Goal: Task Accomplishment & Management: Manage account settings

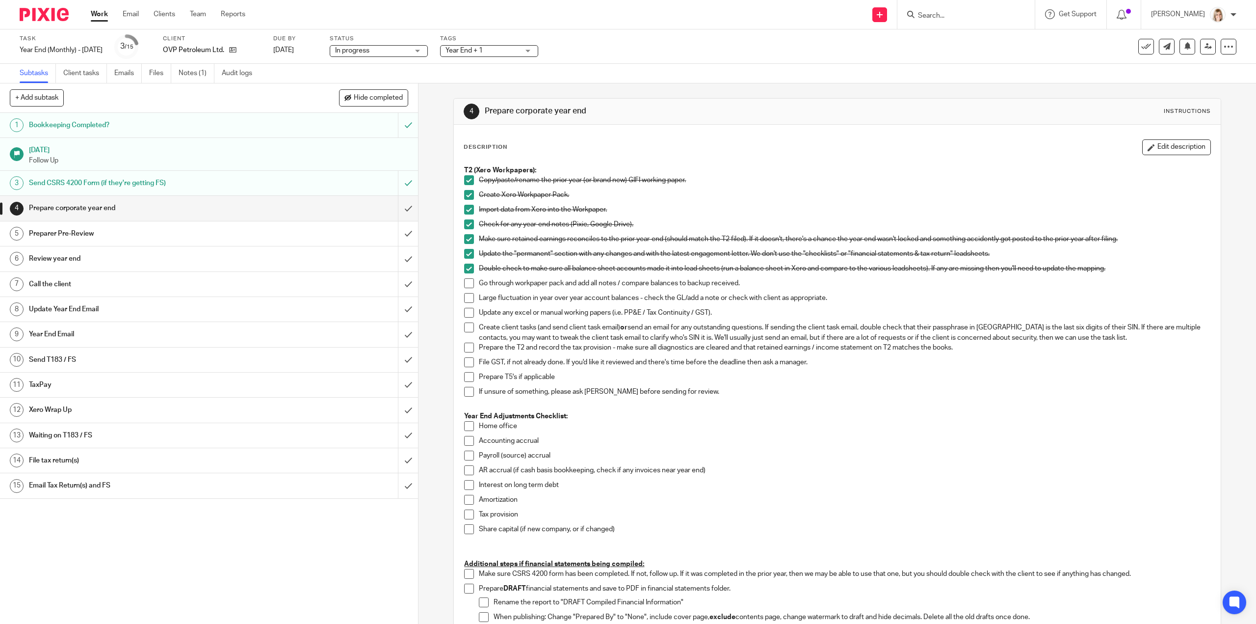
click at [468, 282] on span at bounding box center [469, 283] width 10 height 10
click at [465, 294] on span at bounding box center [469, 298] width 10 height 10
drag, startPoint x: 462, startPoint y: 313, endPoint x: 466, endPoint y: 317, distance: 6.3
click at [464, 312] on span at bounding box center [469, 313] width 10 height 10
click at [196, 73] on link "Notes (1)" at bounding box center [197, 73] width 36 height 19
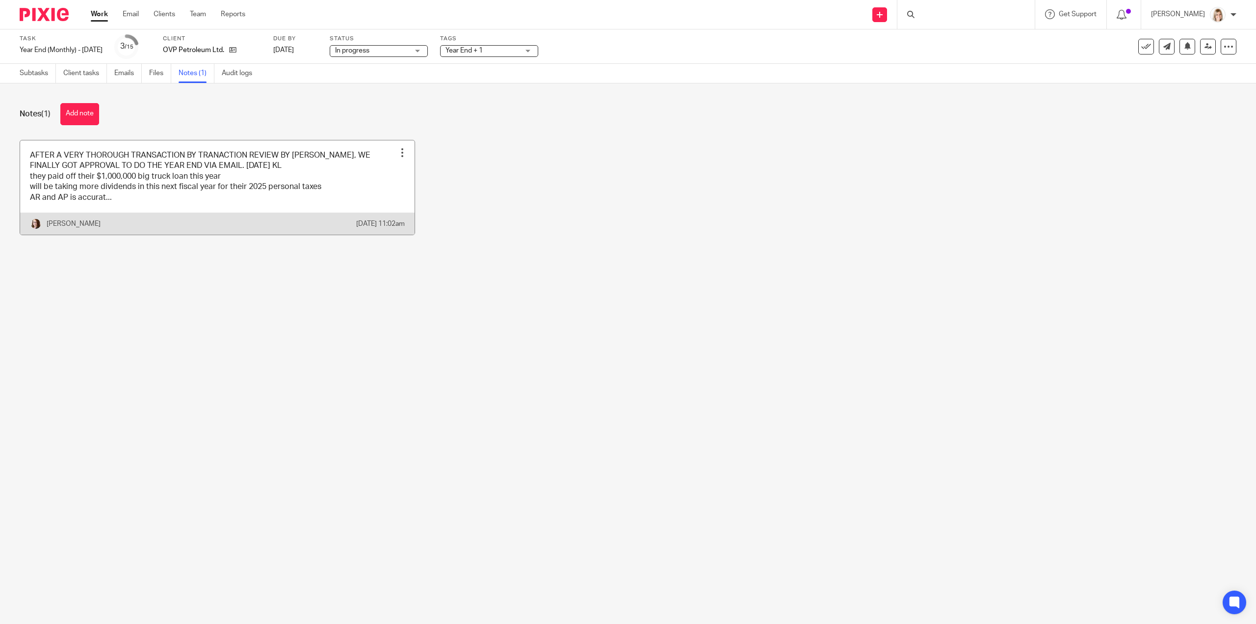
click at [257, 179] on link at bounding box center [217, 187] width 395 height 94
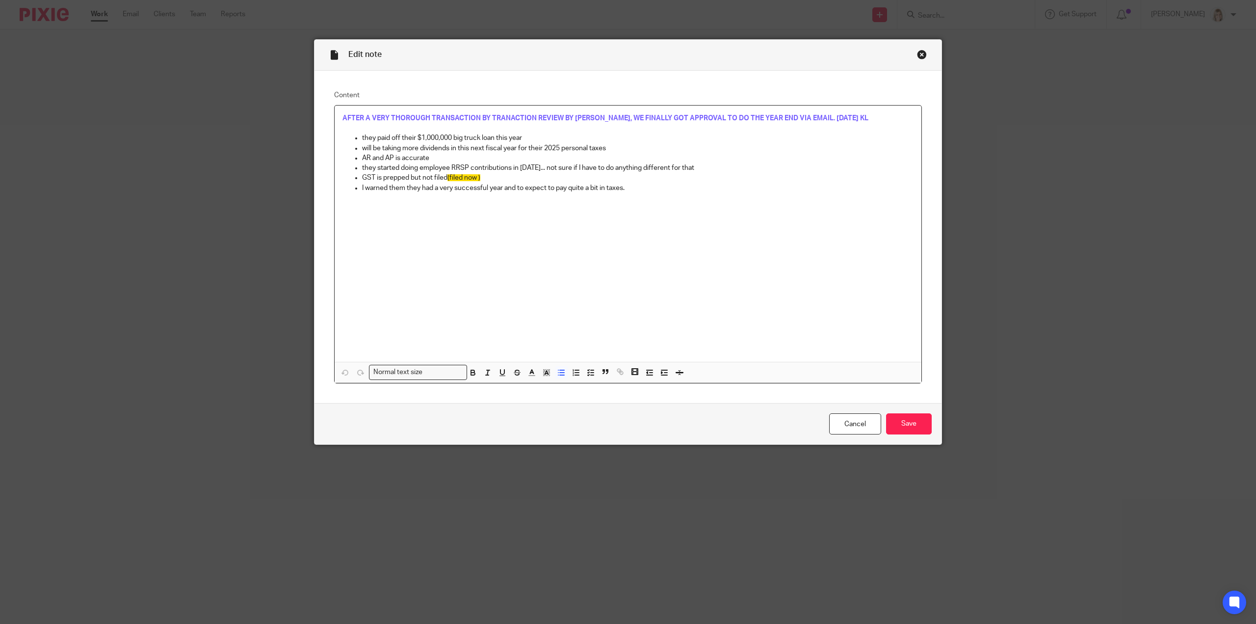
click at [709, 168] on p "they started doing employee RRSP contributions in June 2025... not sure if I ha…" at bounding box center [638, 168] width 552 height 10
click at [433, 156] on p "AR and AP is accurate" at bounding box center [638, 158] width 552 height 10
click at [611, 149] on p "will be taking more dividends in this next fiscal year for their 2025 personal …" at bounding box center [638, 148] width 552 height 10
drag, startPoint x: 898, startPoint y: 147, endPoint x: 608, endPoint y: 153, distance: 290.1
click at [609, 153] on p "will be taking more dividends in this next fiscal year for their 2025 personal …" at bounding box center [638, 148] width 552 height 10
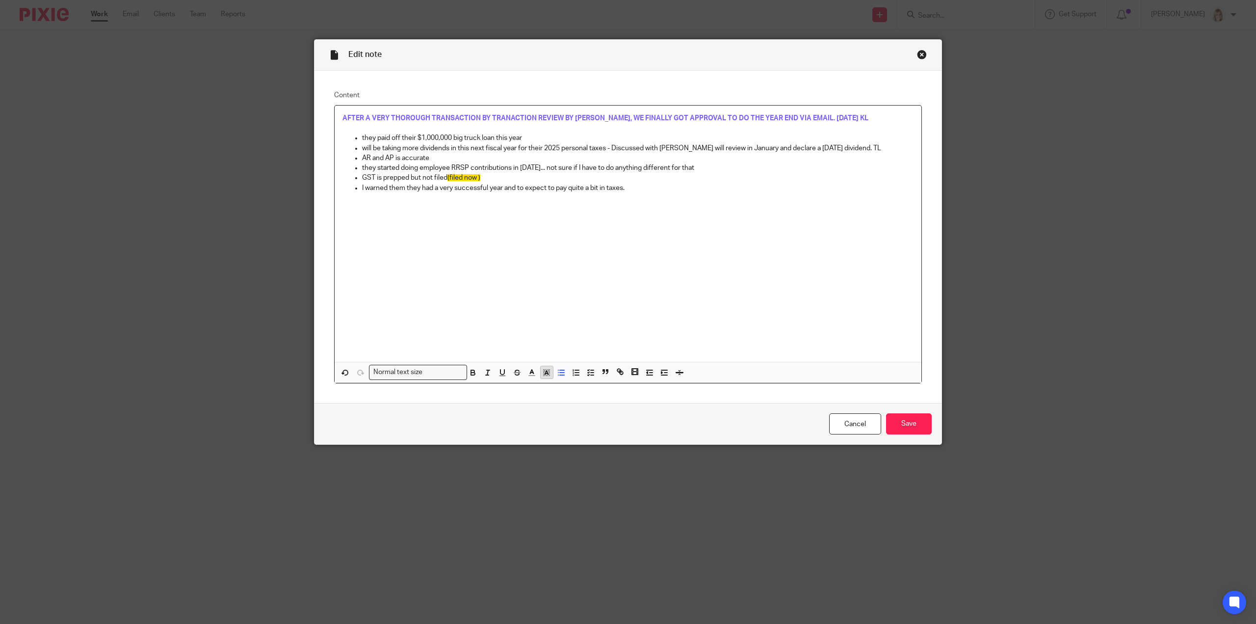
click at [544, 372] on icon "button" at bounding box center [546, 372] width 9 height 9
click at [551, 386] on li "color:#FCDC00" at bounding box center [554, 384] width 7 height 7
click at [441, 159] on p "AR and AP is accurate" at bounding box center [638, 158] width 552 height 10
click at [622, 185] on p "I warned them they had a very successful year and to expect to pay quite a bit …" at bounding box center [638, 188] width 552 height 10
click at [708, 169] on p "they started doing employee RRSP contributions in June 2025... not sure if I ha…" at bounding box center [638, 168] width 552 height 10
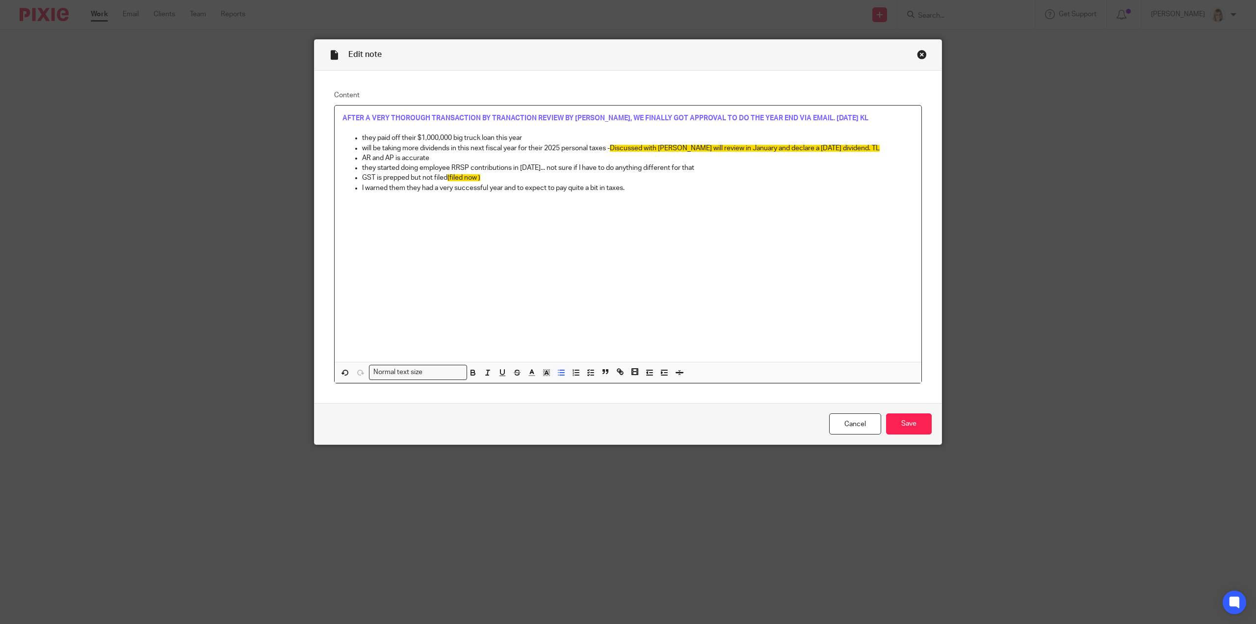
drag, startPoint x: 705, startPoint y: 168, endPoint x: 549, endPoint y: 169, distance: 156.0
click at [549, 169] on p "they started doing employee RRSP contributions in June 2025... not sure if I ha…" at bounding box center [638, 168] width 552 height 10
click at [925, 427] on input "Save" at bounding box center [909, 423] width 46 height 21
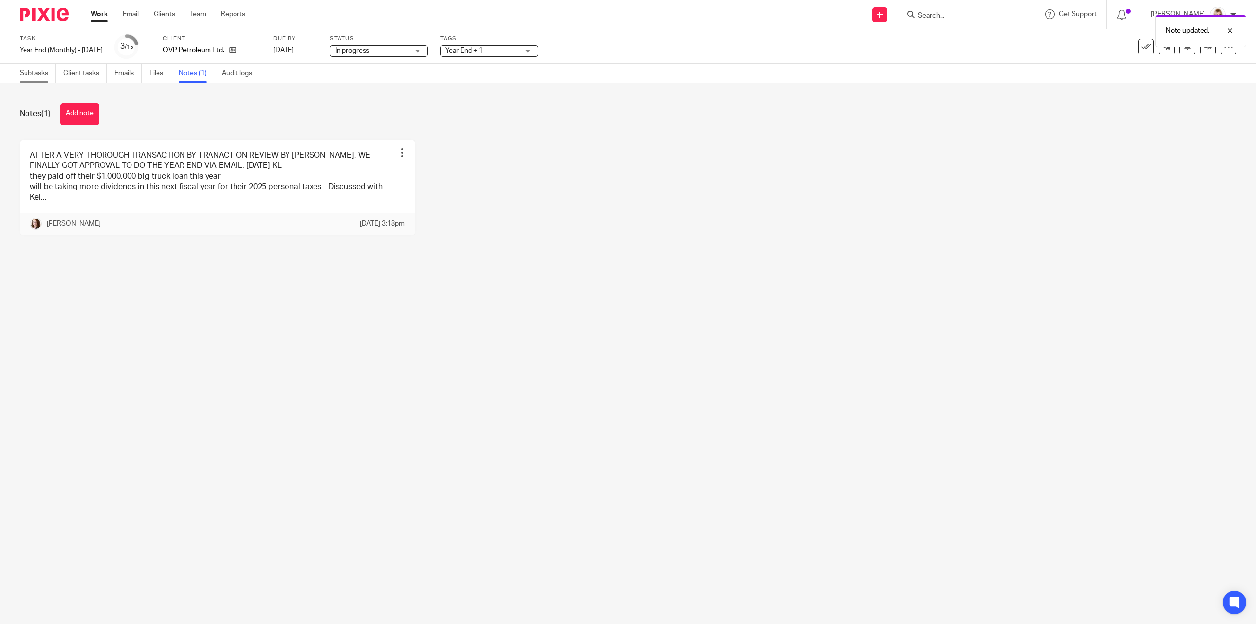
click at [21, 75] on link "Subtasks" at bounding box center [38, 73] width 36 height 19
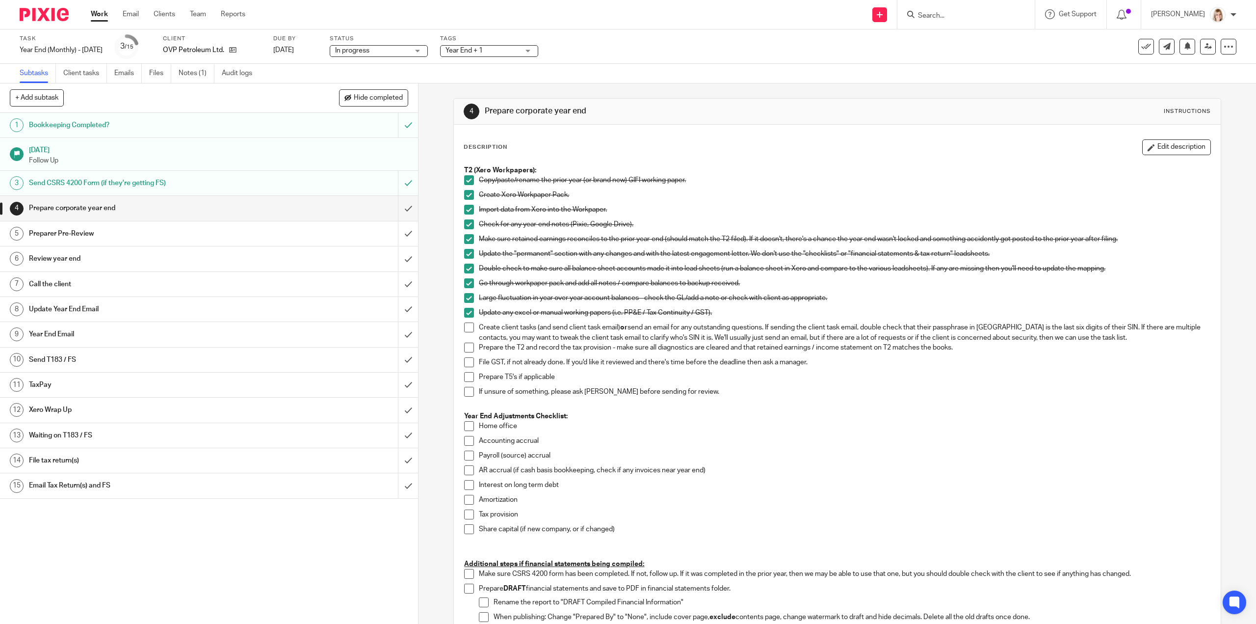
click at [464, 327] on span at bounding box center [469, 327] width 10 height 10
click at [466, 348] on span at bounding box center [469, 348] width 10 height 10
click at [464, 359] on span at bounding box center [469, 362] width 10 height 10
click at [464, 370] on li "File GST, if not already done. If you'd like it reviewed and there's time befor…" at bounding box center [837, 364] width 746 height 15
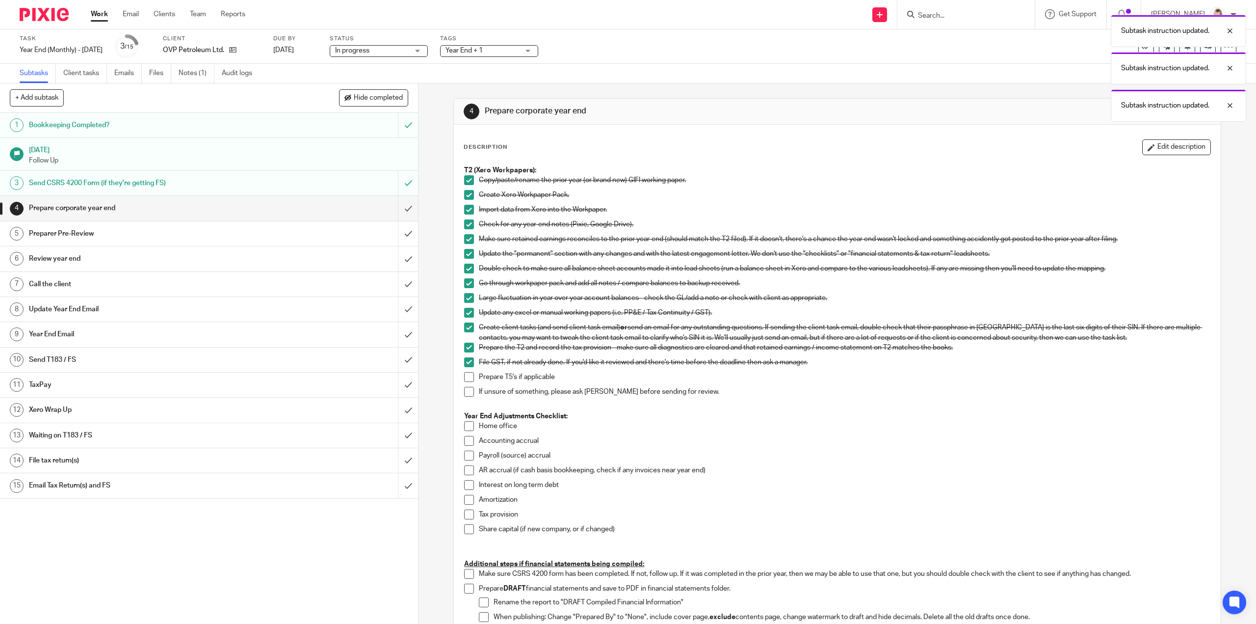
click at [466, 379] on span at bounding box center [469, 377] width 10 height 10
click at [466, 394] on span at bounding box center [469, 392] width 10 height 10
click at [464, 426] on span at bounding box center [469, 426] width 10 height 10
drag, startPoint x: 466, startPoint y: 439, endPoint x: 466, endPoint y: 450, distance: 10.8
click at [466, 439] on span at bounding box center [469, 441] width 10 height 10
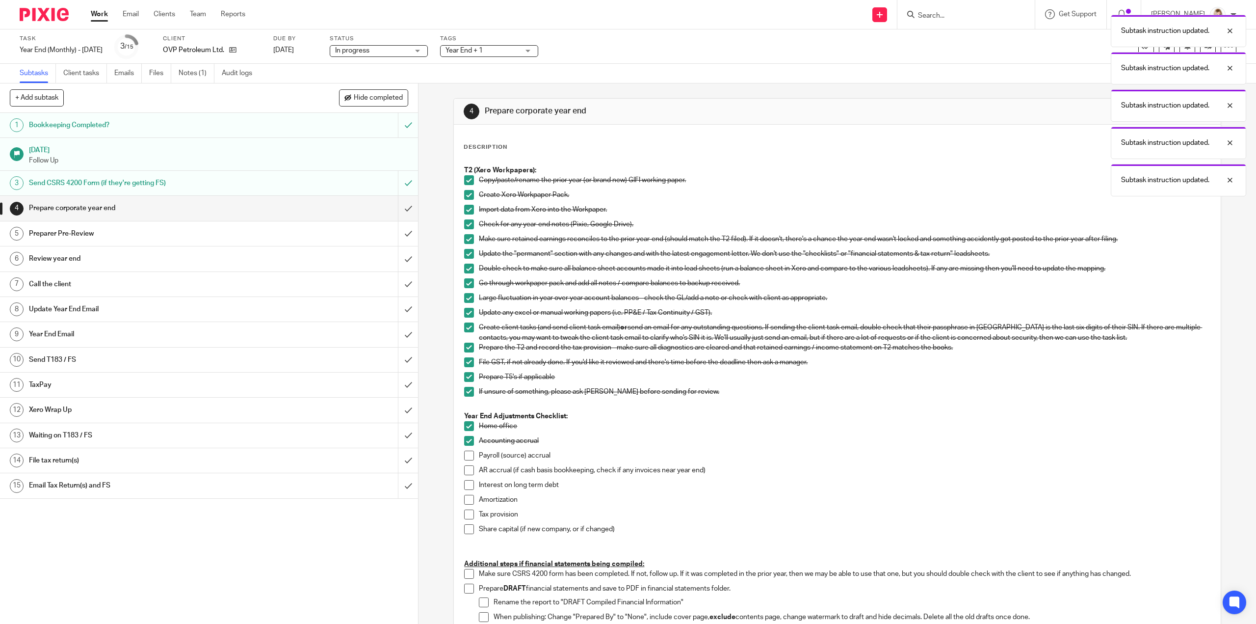
click at [464, 457] on span at bounding box center [469, 455] width 10 height 10
click at [464, 466] on span at bounding box center [469, 470] width 10 height 10
click at [467, 485] on span at bounding box center [469, 485] width 10 height 10
click at [467, 493] on li "Interest on long term debt" at bounding box center [837, 487] width 746 height 15
click at [467, 506] on li "Amortization" at bounding box center [837, 502] width 746 height 15
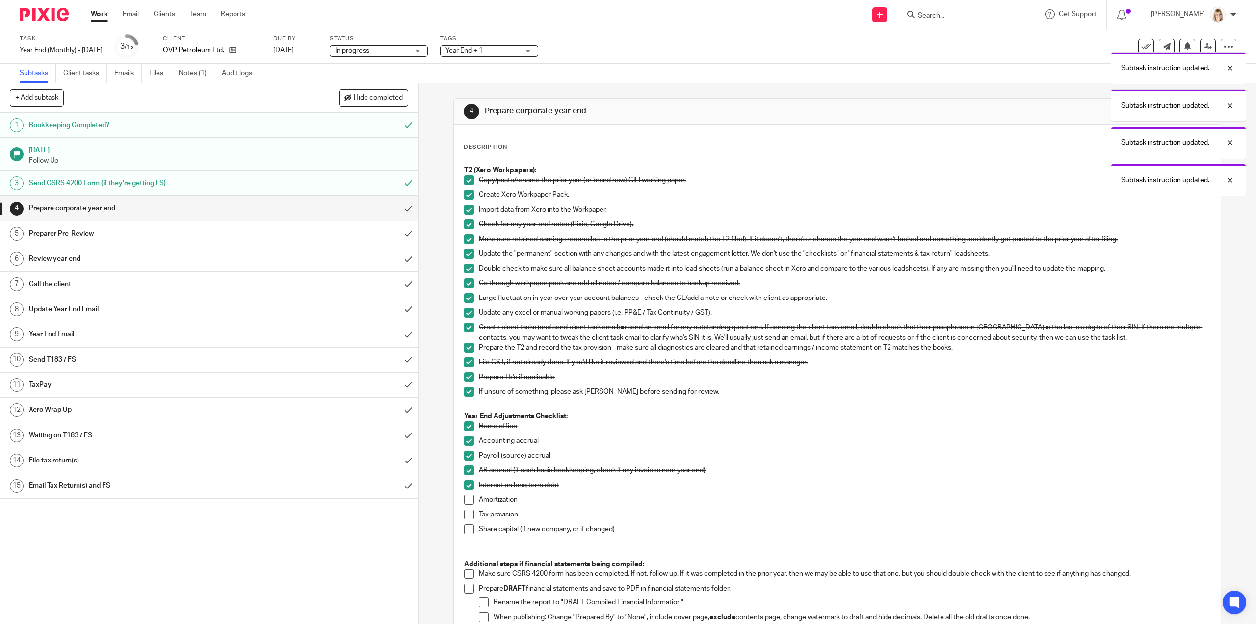
click at [466, 501] on span at bounding box center [469, 500] width 10 height 10
click at [465, 511] on span at bounding box center [469, 514] width 10 height 10
click at [464, 530] on span at bounding box center [469, 529] width 10 height 10
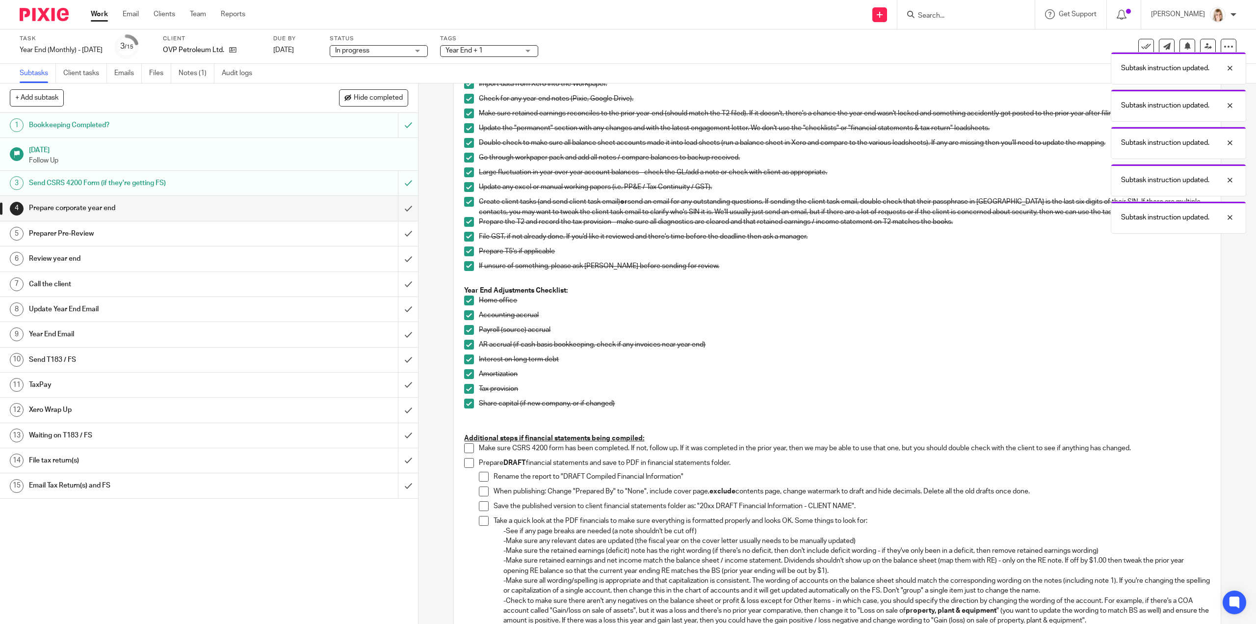
scroll to position [245, 0]
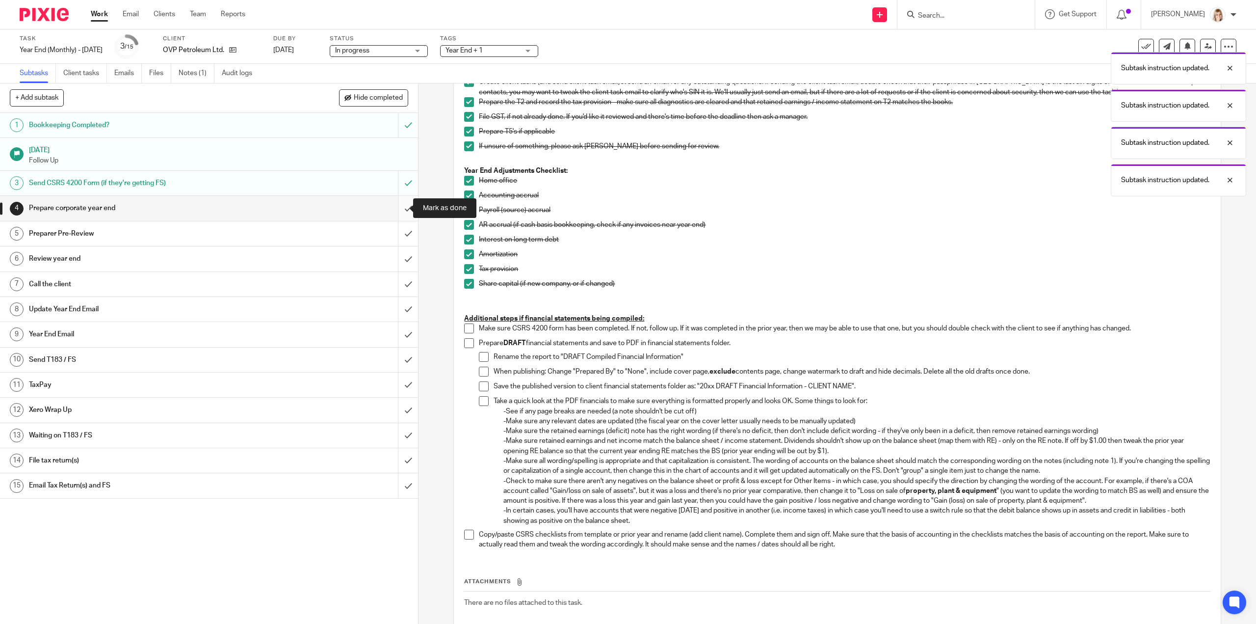
click at [399, 208] on input "submit" at bounding box center [209, 208] width 418 height 25
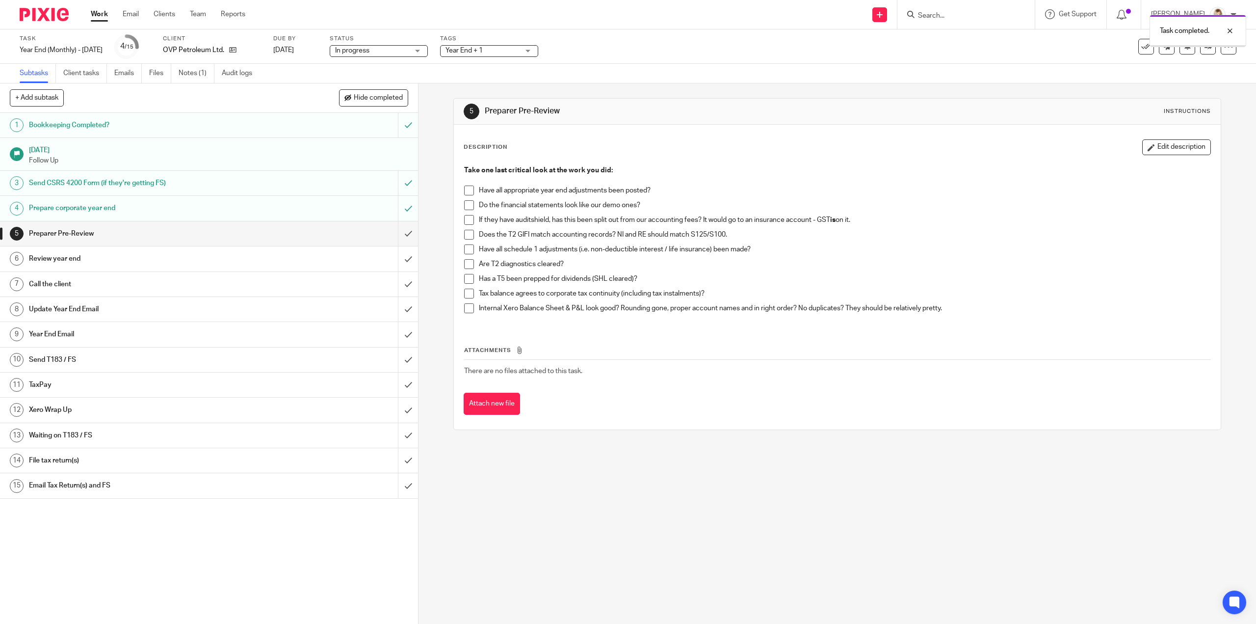
click at [466, 191] on span at bounding box center [469, 190] width 10 height 10
click at [468, 206] on span at bounding box center [469, 205] width 10 height 10
click at [467, 217] on span at bounding box center [469, 220] width 10 height 10
click at [467, 232] on span at bounding box center [469, 235] width 10 height 10
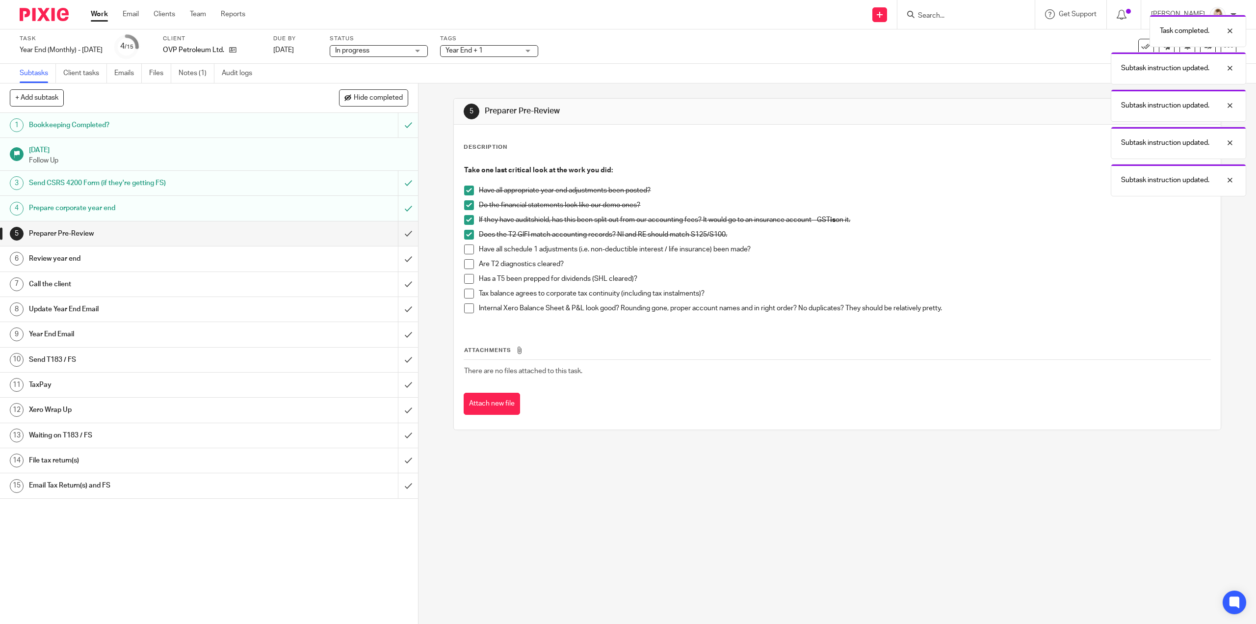
click at [467, 249] on span at bounding box center [469, 249] width 10 height 10
click at [467, 264] on span at bounding box center [469, 264] width 10 height 10
click at [466, 272] on li "Are T2 diagnostics cleared?" at bounding box center [837, 266] width 746 height 15
click at [466, 280] on span at bounding box center [469, 279] width 10 height 10
click at [467, 291] on span at bounding box center [469, 294] width 10 height 10
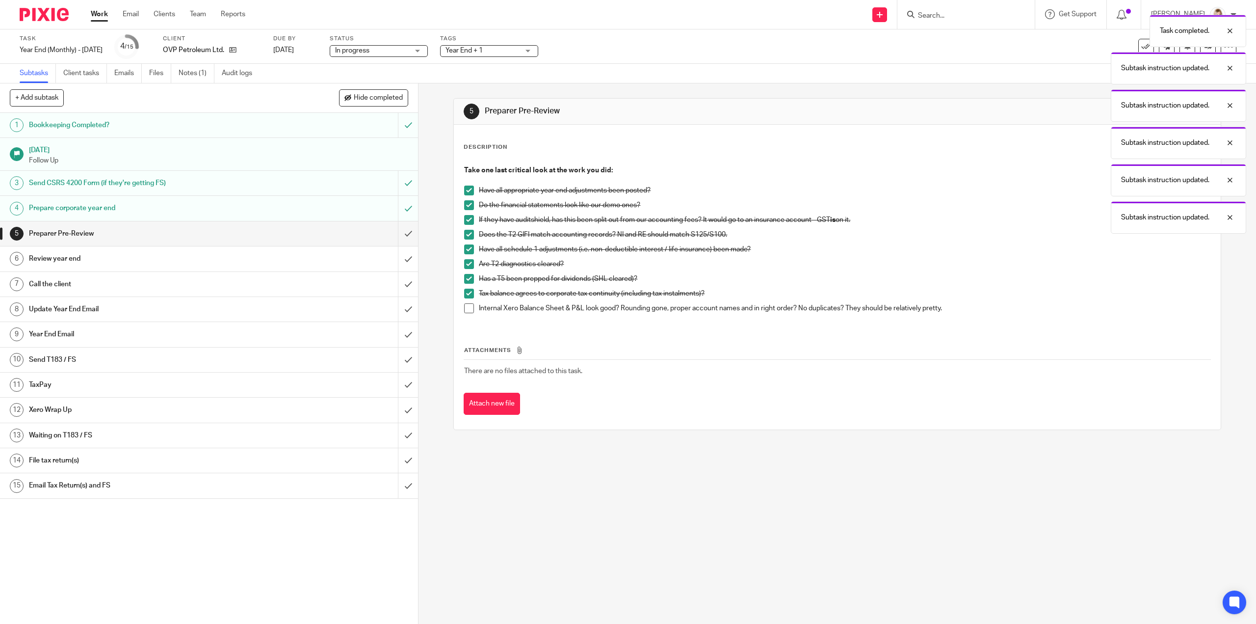
click at [467, 307] on span at bounding box center [469, 308] width 10 height 10
click at [397, 229] on input "submit" at bounding box center [209, 233] width 418 height 25
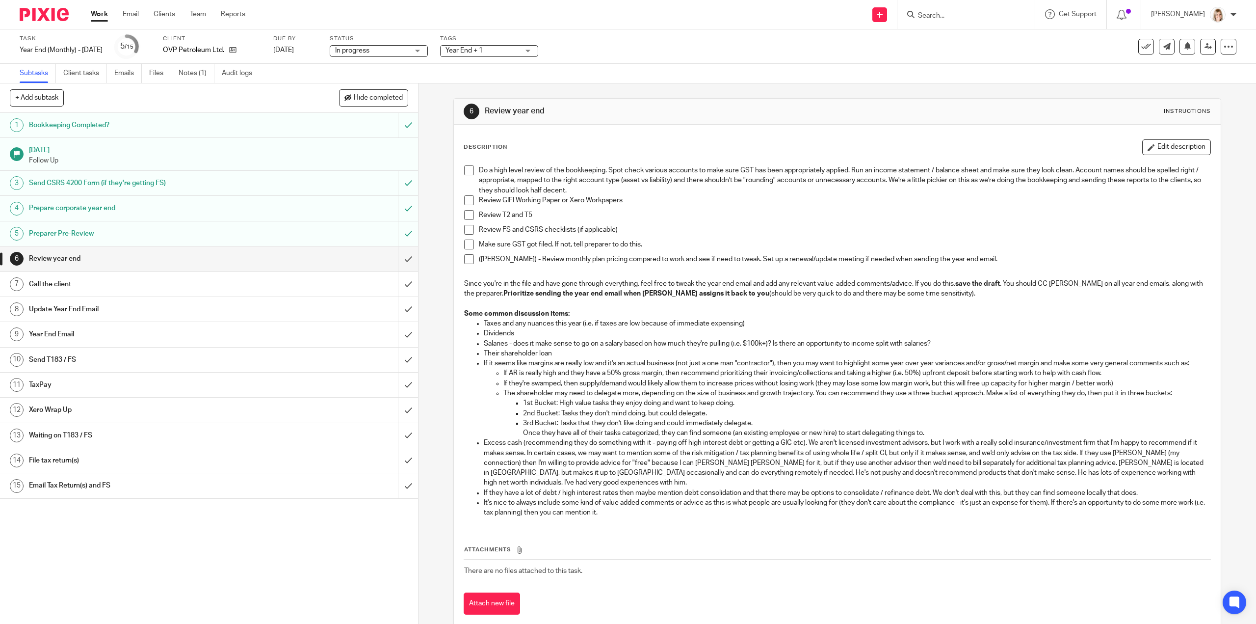
click at [516, 48] on span "Year End + 1" at bounding box center [483, 51] width 74 height 10
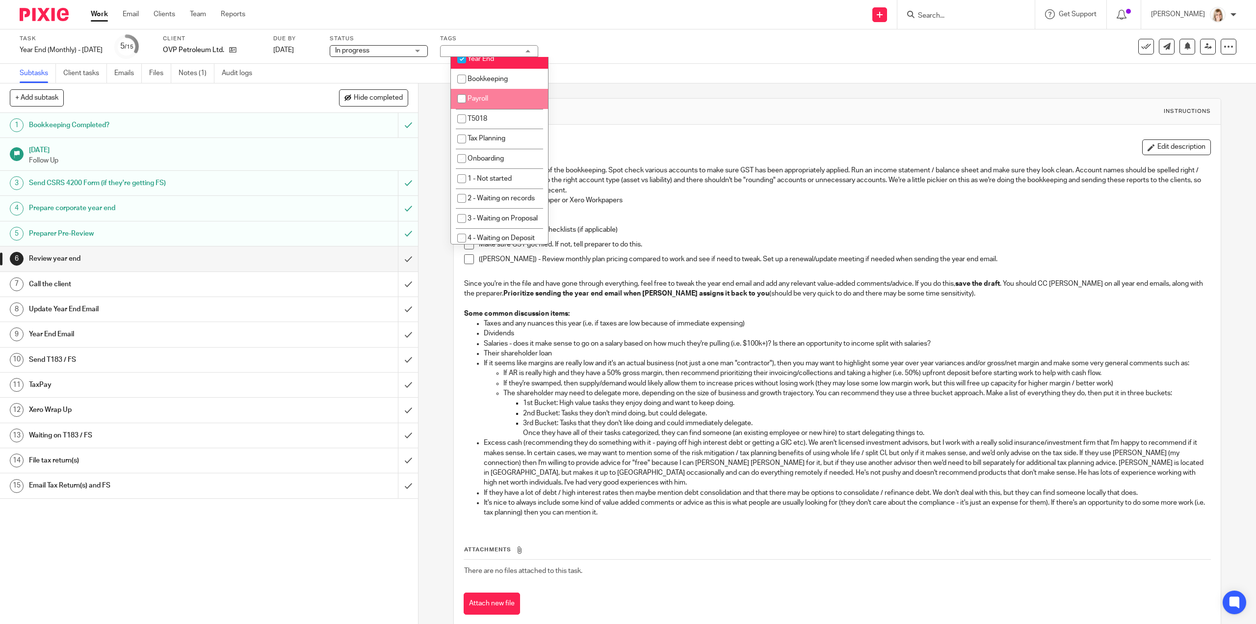
scroll to position [98, 0]
click at [462, 106] on input "checkbox" at bounding box center [461, 108] width 19 height 19
checkbox input "false"
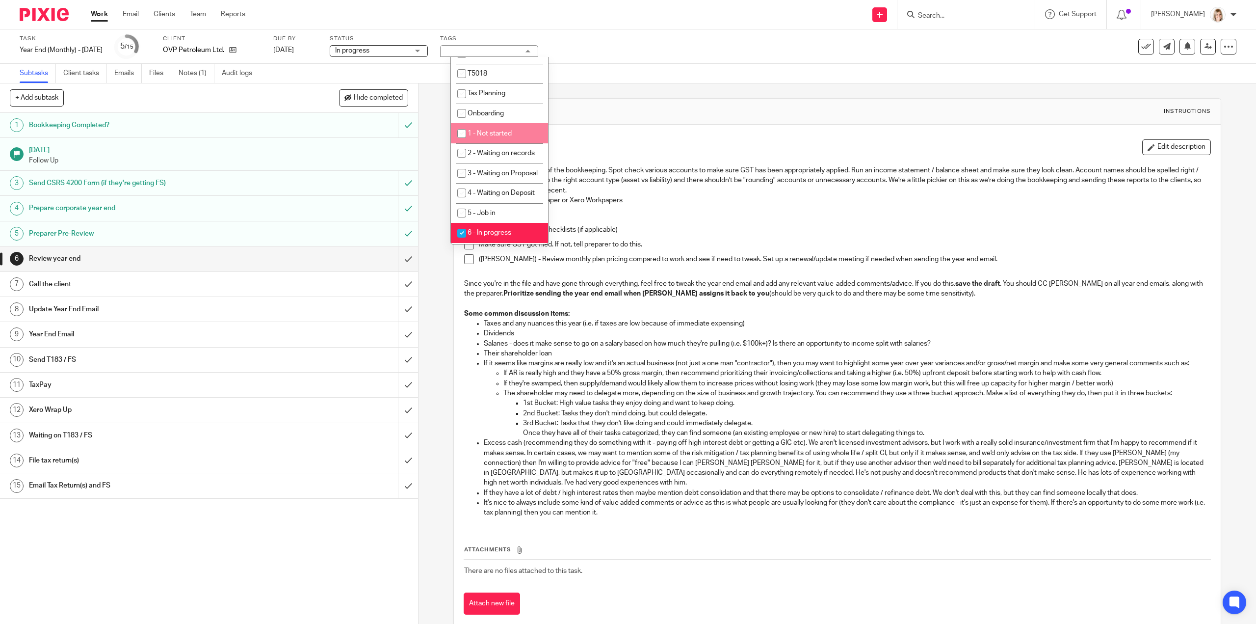
scroll to position [245, 0]
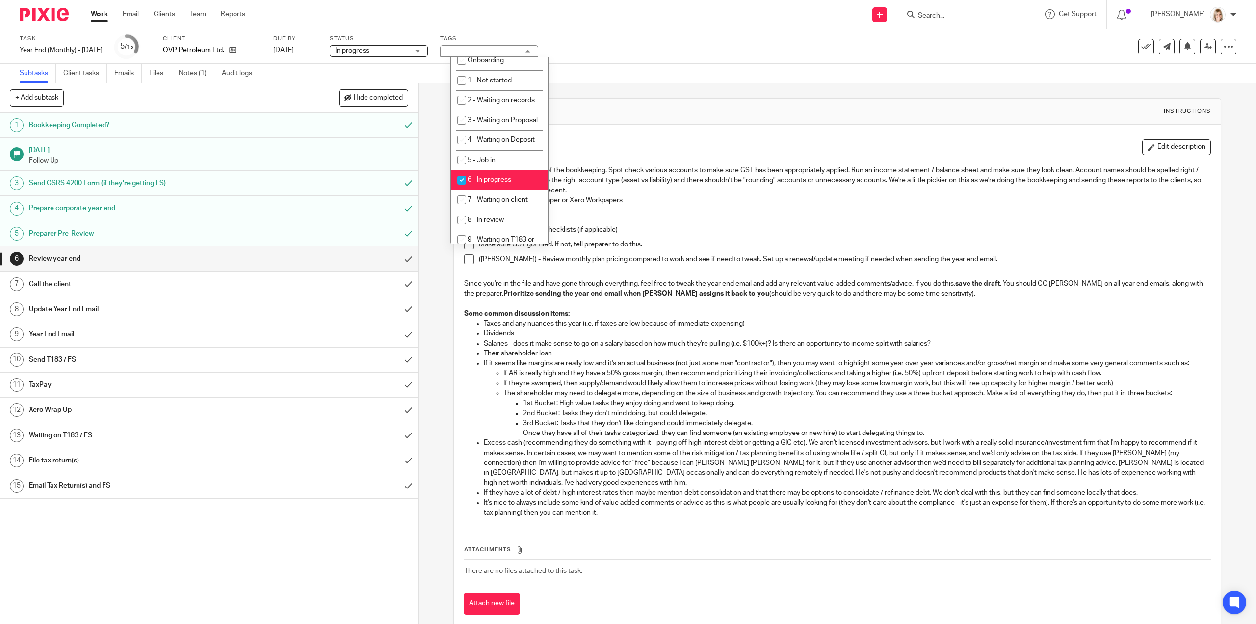
click at [460, 189] on input "checkbox" at bounding box center [461, 180] width 19 height 19
checkbox input "false"
click at [461, 180] on input "checkbox" at bounding box center [461, 170] width 19 height 19
checkbox input "true"
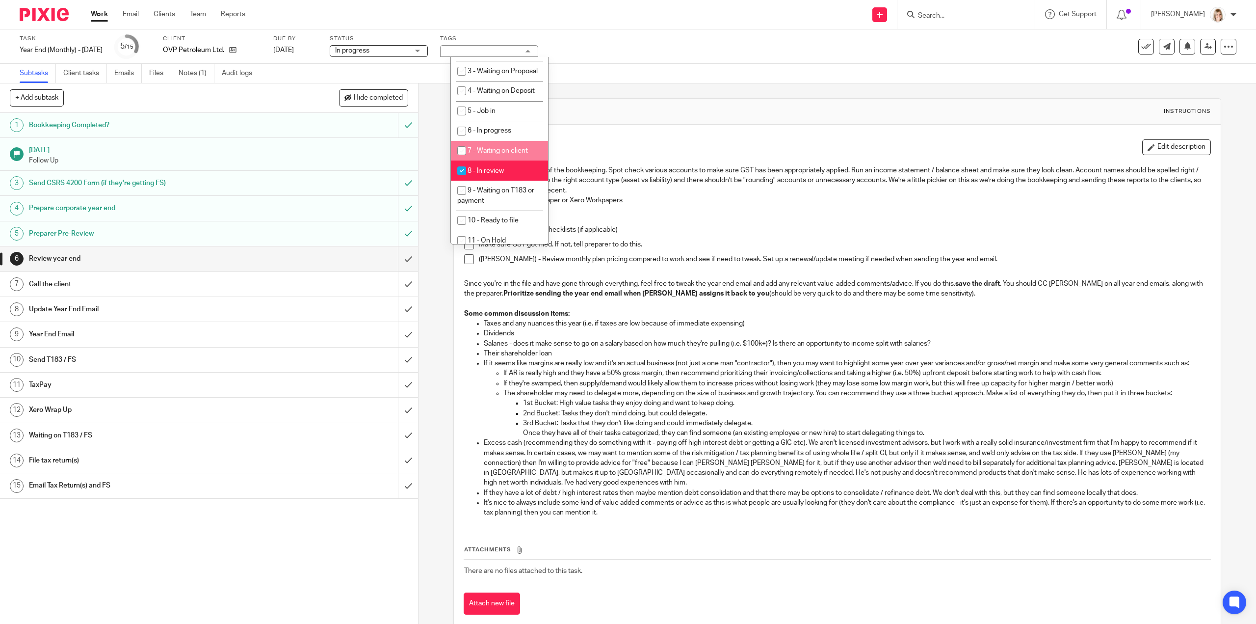
click at [625, 122] on div "6 Review year end Instructions" at bounding box center [837, 112] width 766 height 26
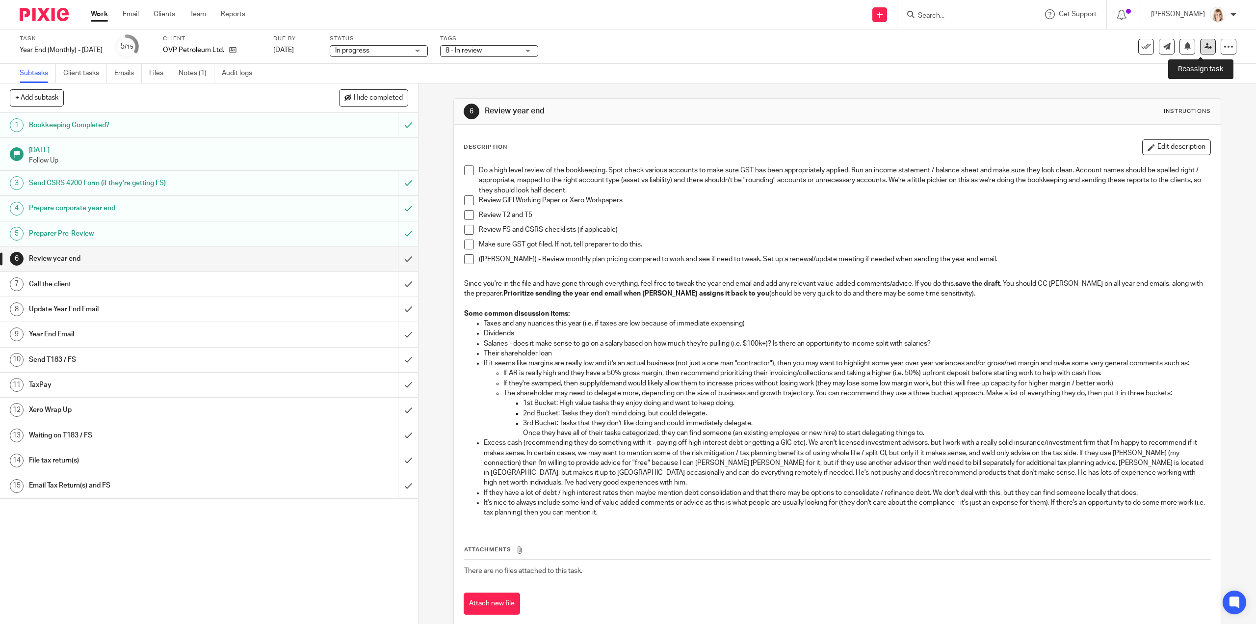
click at [1205, 48] on icon at bounding box center [1208, 46] width 7 height 7
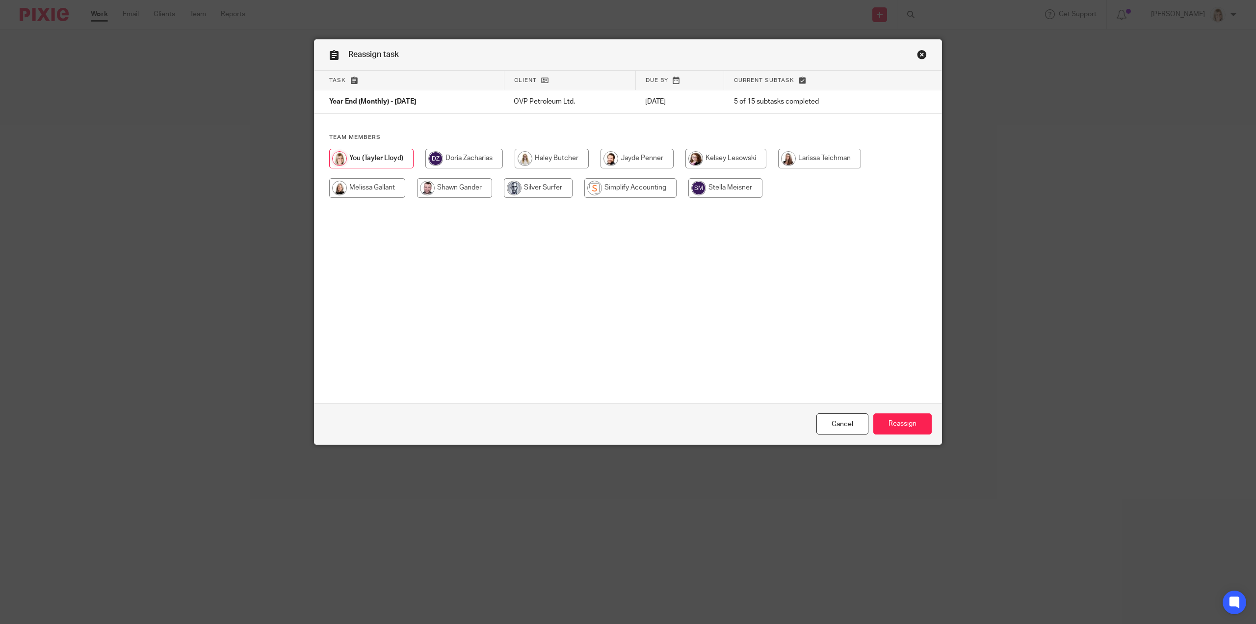
click at [344, 190] on input "radio" at bounding box center [367, 188] width 76 height 20
radio input "true"
click at [923, 419] on input "Reassign" at bounding box center [902, 423] width 58 height 21
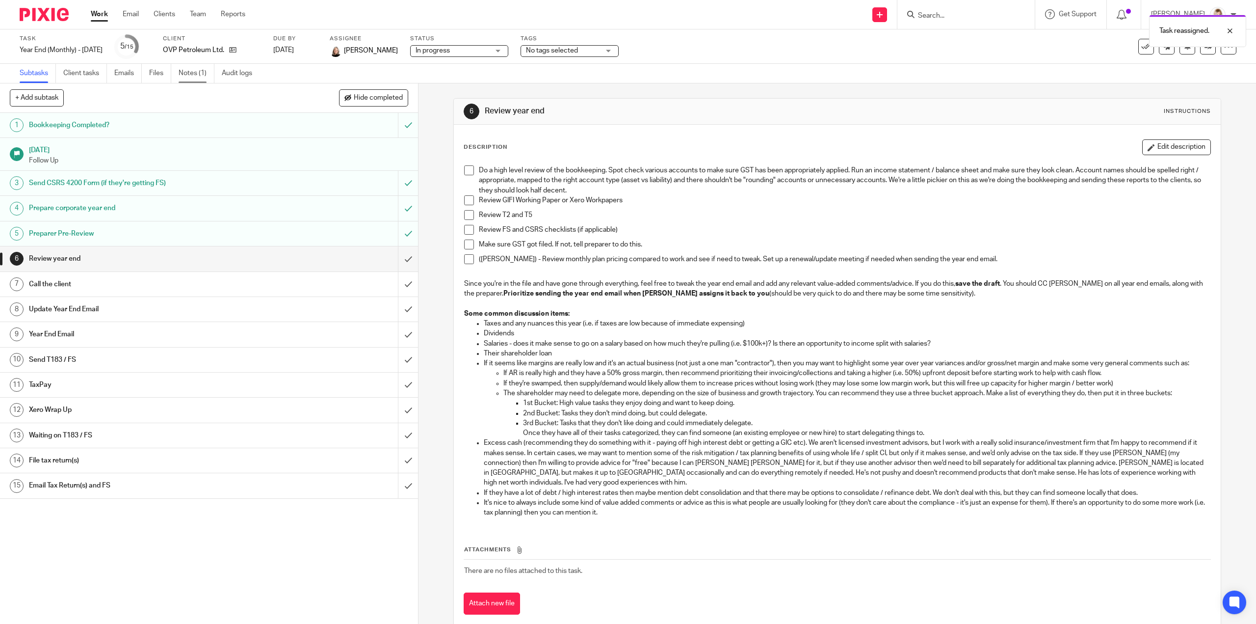
click at [190, 74] on link "Notes (1)" at bounding box center [197, 73] width 36 height 19
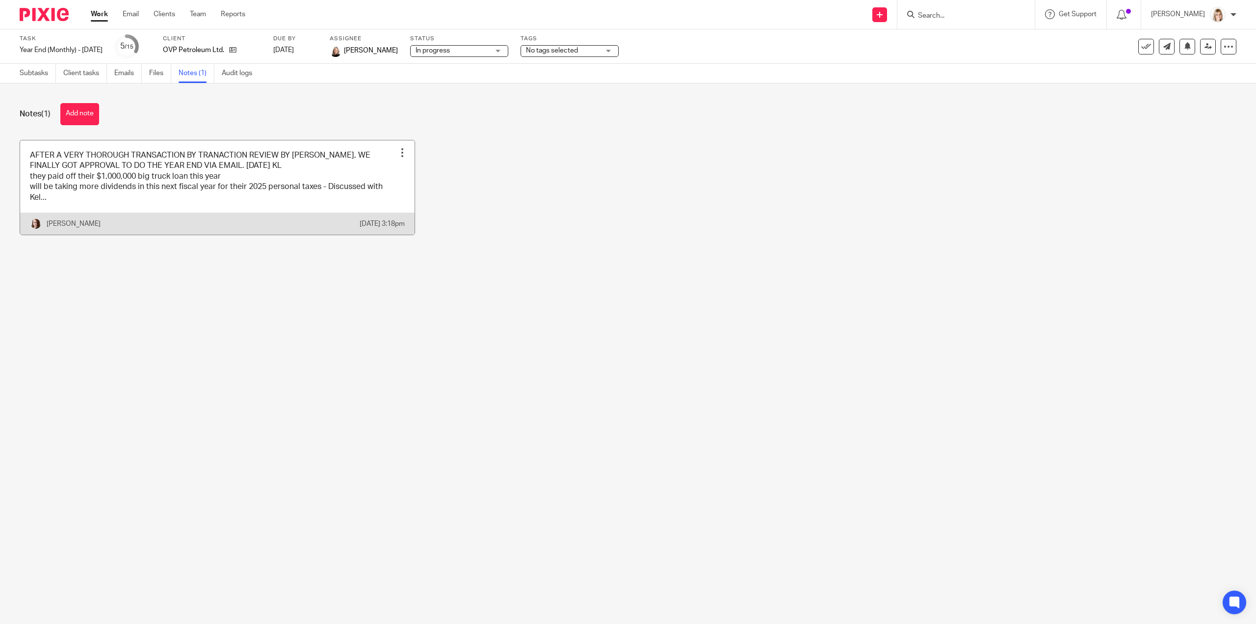
click at [387, 181] on link at bounding box center [217, 187] width 395 height 94
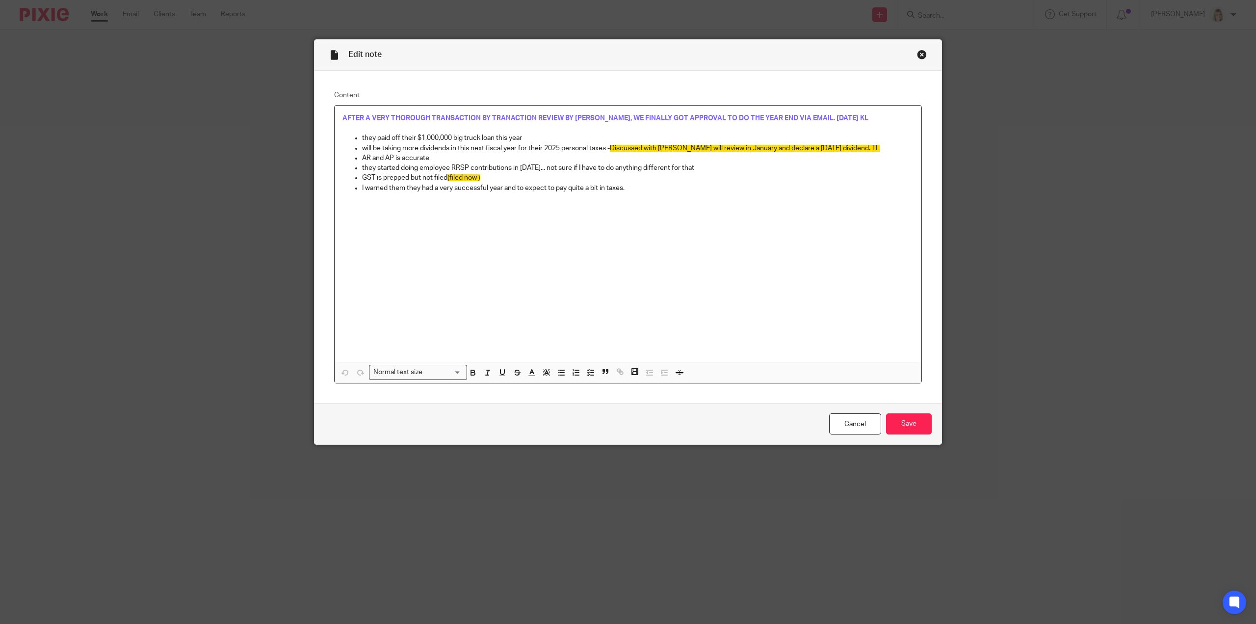
drag, startPoint x: 706, startPoint y: 171, endPoint x: 713, endPoint y: 168, distance: 8.4
click at [707, 171] on p "they started doing employee RRSP contributions in June 2025... not sure if I ha…" at bounding box center [638, 168] width 552 height 10
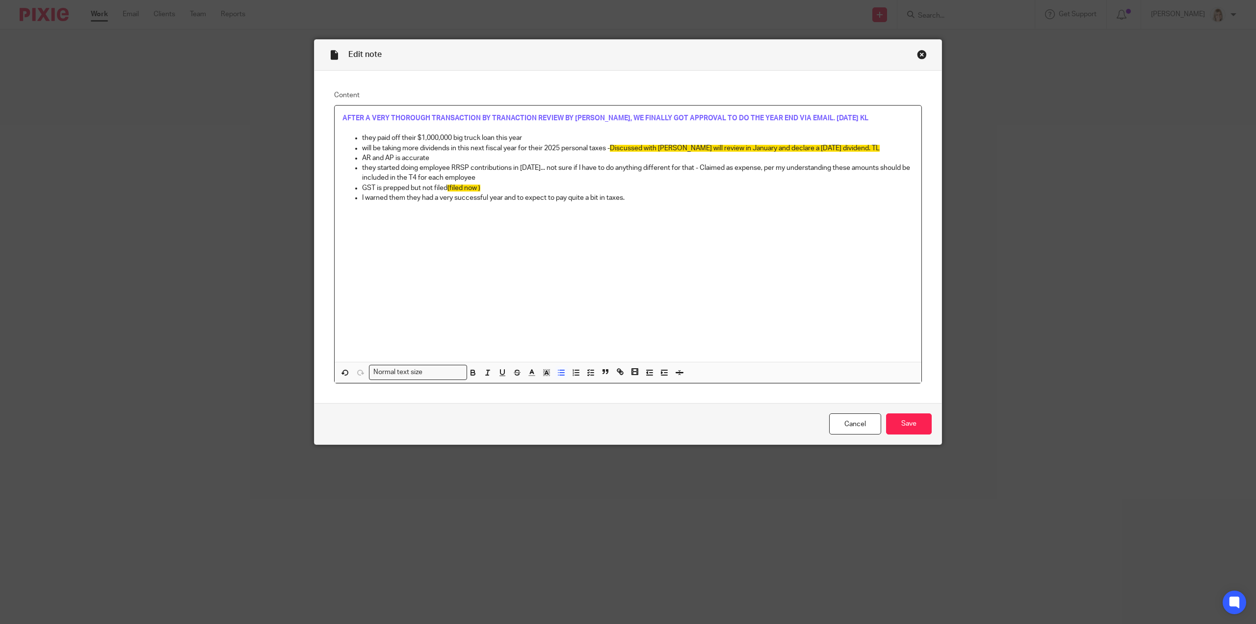
drag, startPoint x: 511, startPoint y: 181, endPoint x: 708, endPoint y: 168, distance: 197.2
click at [708, 168] on p "they started doing employee RRSP contributions in June 2025... not sure if I ha…" at bounding box center [638, 173] width 552 height 20
click at [545, 371] on polyline "button" at bounding box center [546, 372] width 3 height 4
click at [551, 385] on li "color:#FCDC00" at bounding box center [554, 384] width 7 height 7
click at [733, 170] on span "Claimed as expense, per my understanding these amounts should be included in th…" at bounding box center [636, 172] width 548 height 17
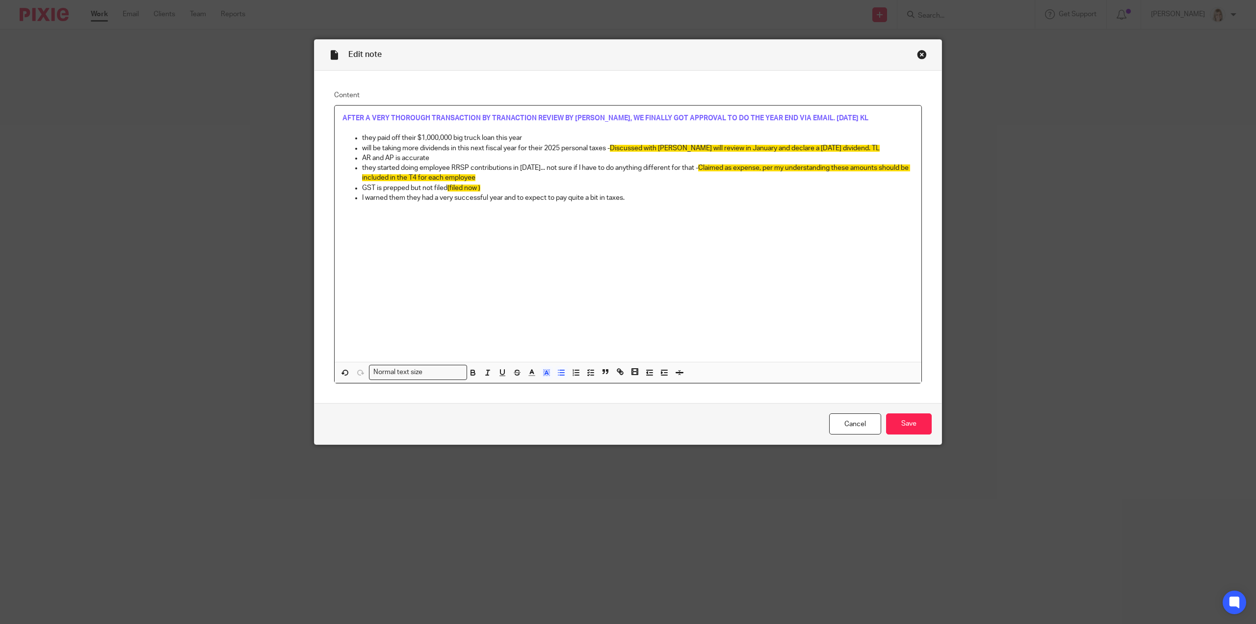
click at [778, 169] on span "Claimed as expense, per my understanding these amounts should be included in th…" at bounding box center [636, 172] width 548 height 17
click at [770, 166] on span "Claimed as expense, per my understanding these amounts should be included in th…" at bounding box center [636, 172] width 548 height 17
click at [906, 423] on input "Save" at bounding box center [909, 423] width 46 height 21
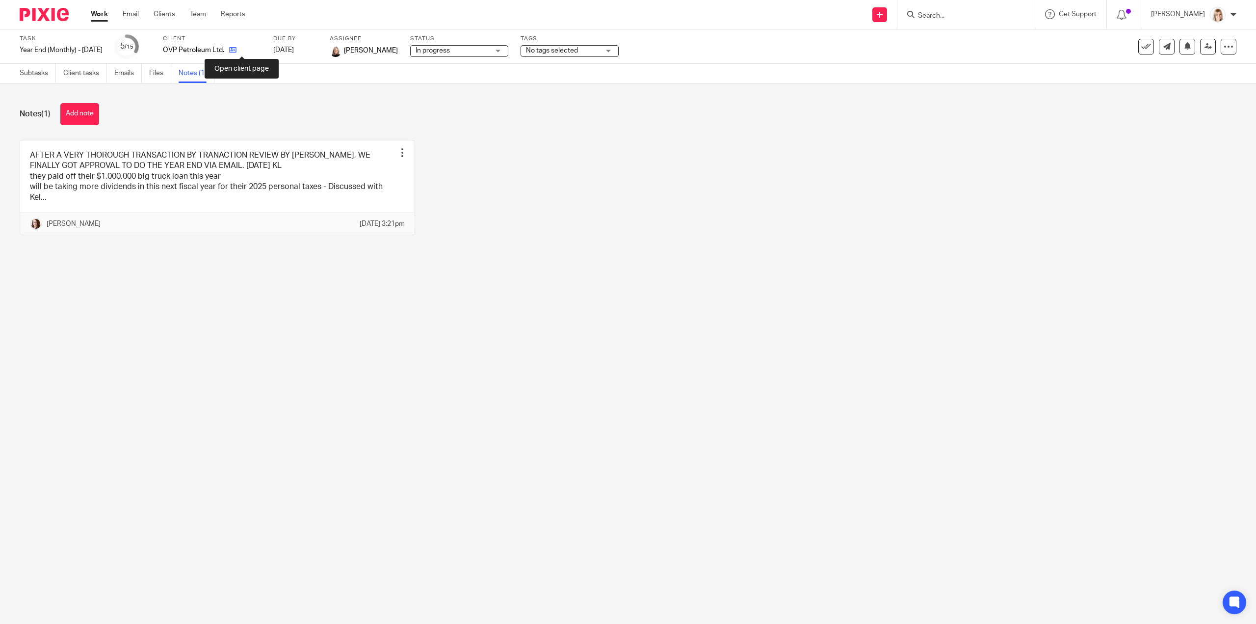
click at [237, 50] on icon at bounding box center [232, 49] width 7 height 7
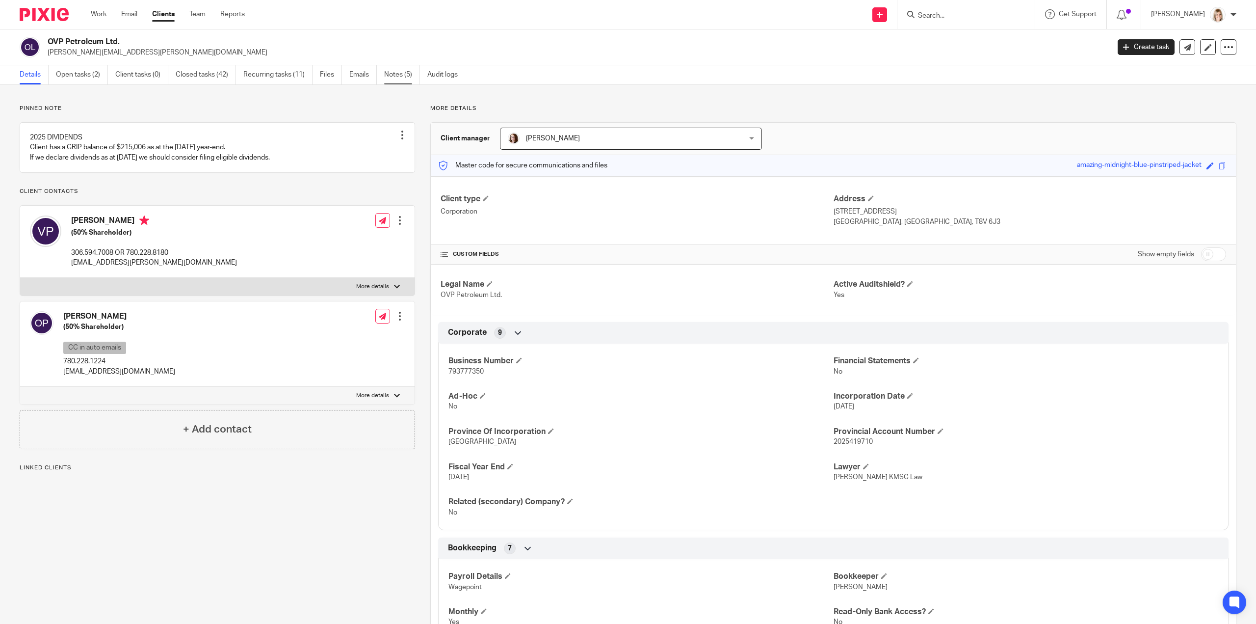
click at [393, 74] on link "Notes (5)" at bounding box center [402, 74] width 36 height 19
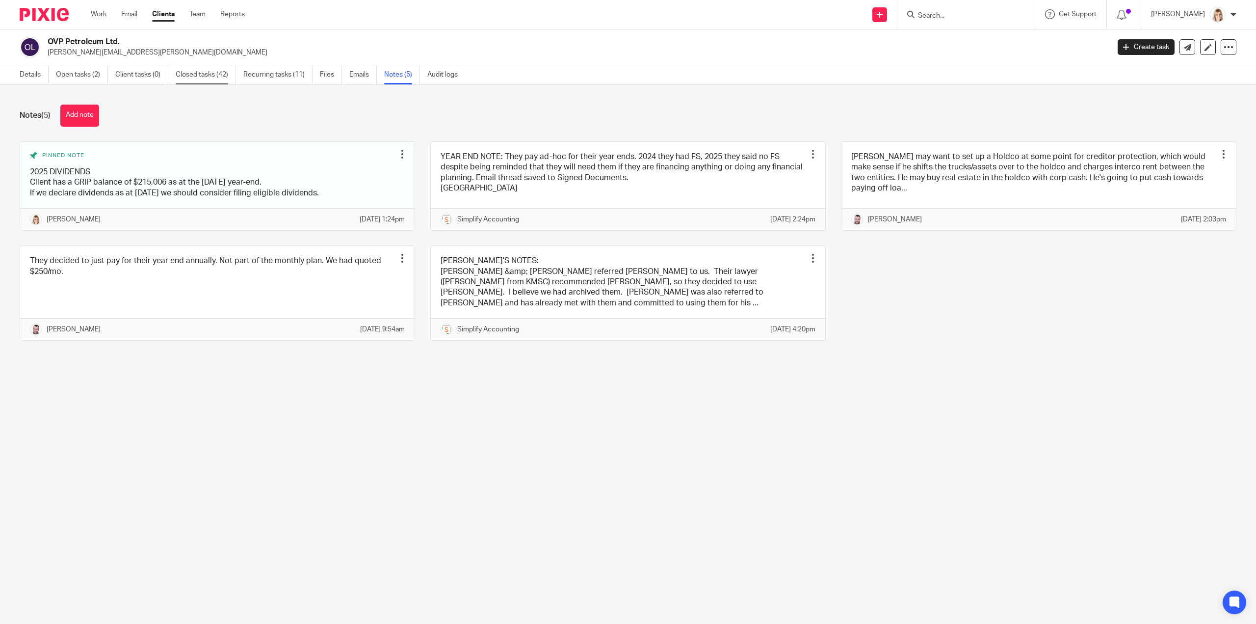
click at [211, 78] on link "Closed tasks (42)" at bounding box center [206, 74] width 60 height 19
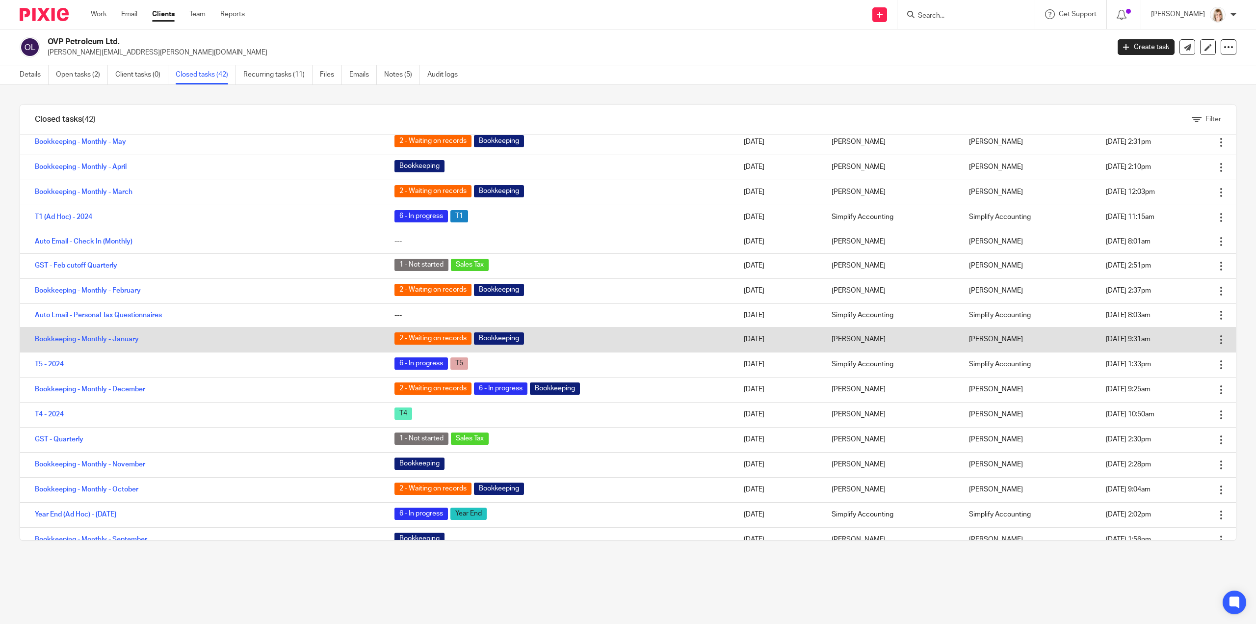
scroll to position [196, 0]
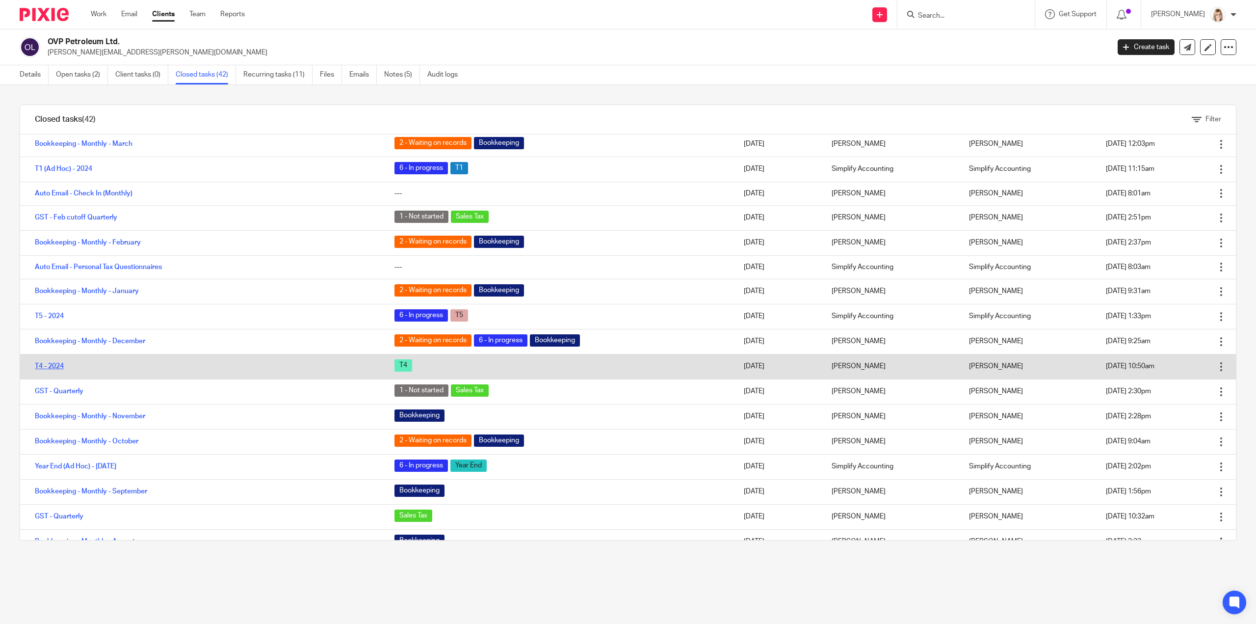
click at [54, 363] on link "T4 - 2024" at bounding box center [49, 366] width 29 height 7
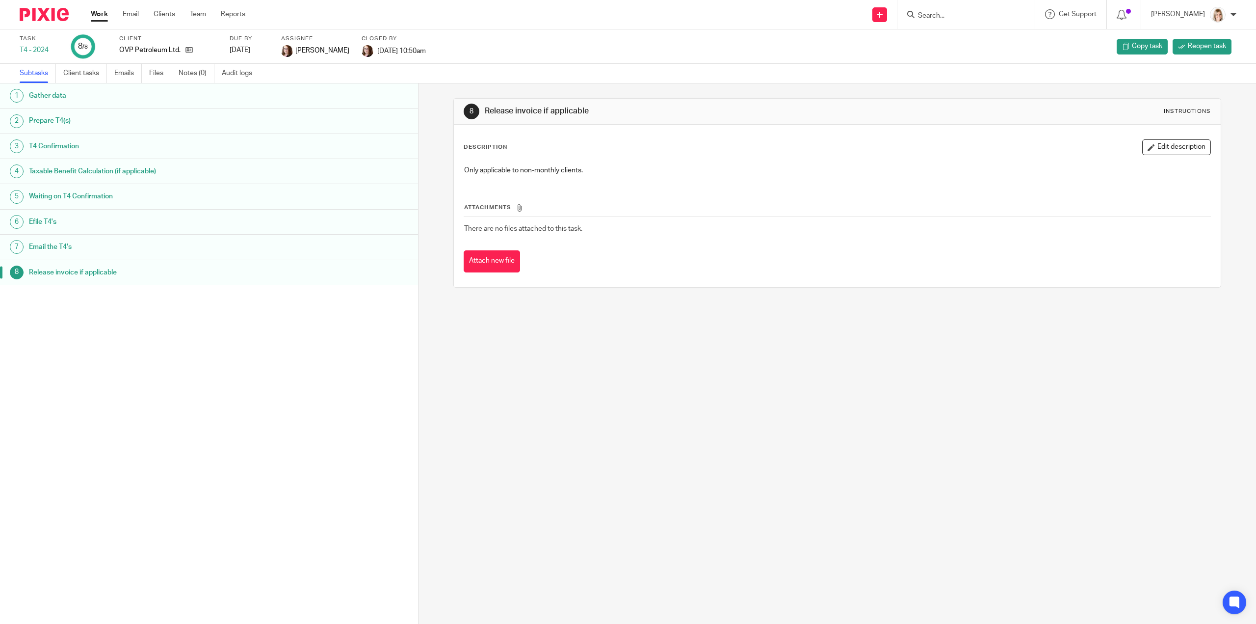
click at [186, 249] on h1 "Email the T4's" at bounding box center [155, 246] width 253 height 15
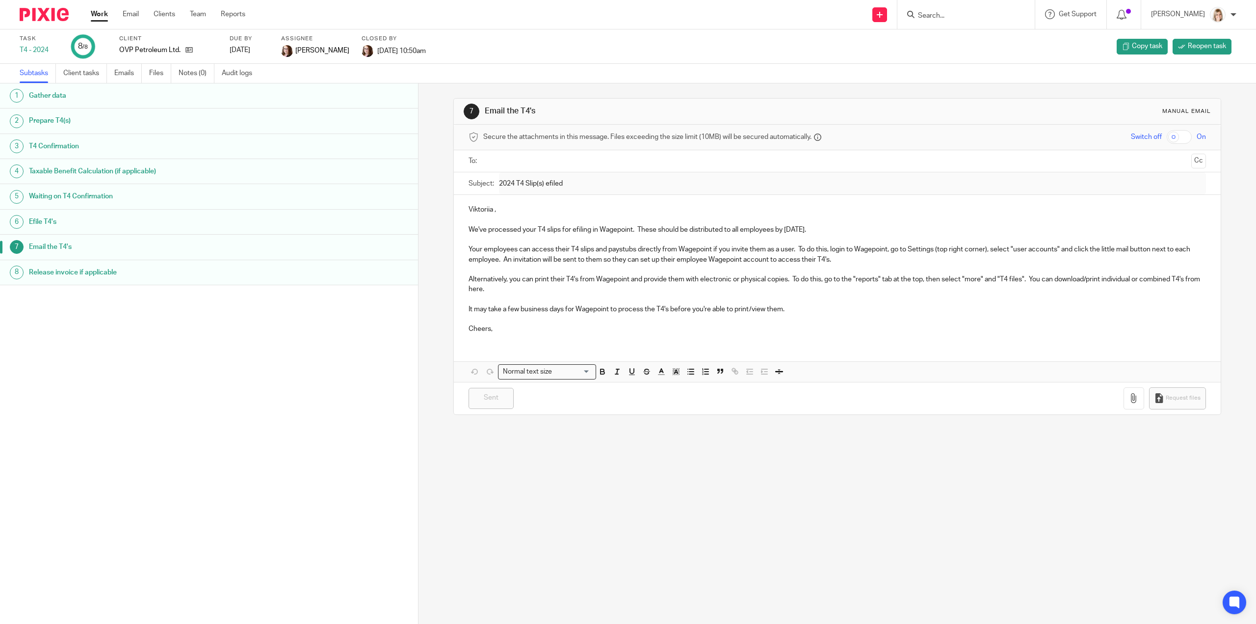
click at [209, 195] on h1 "Waiting on T4 Confirmation" at bounding box center [155, 196] width 253 height 15
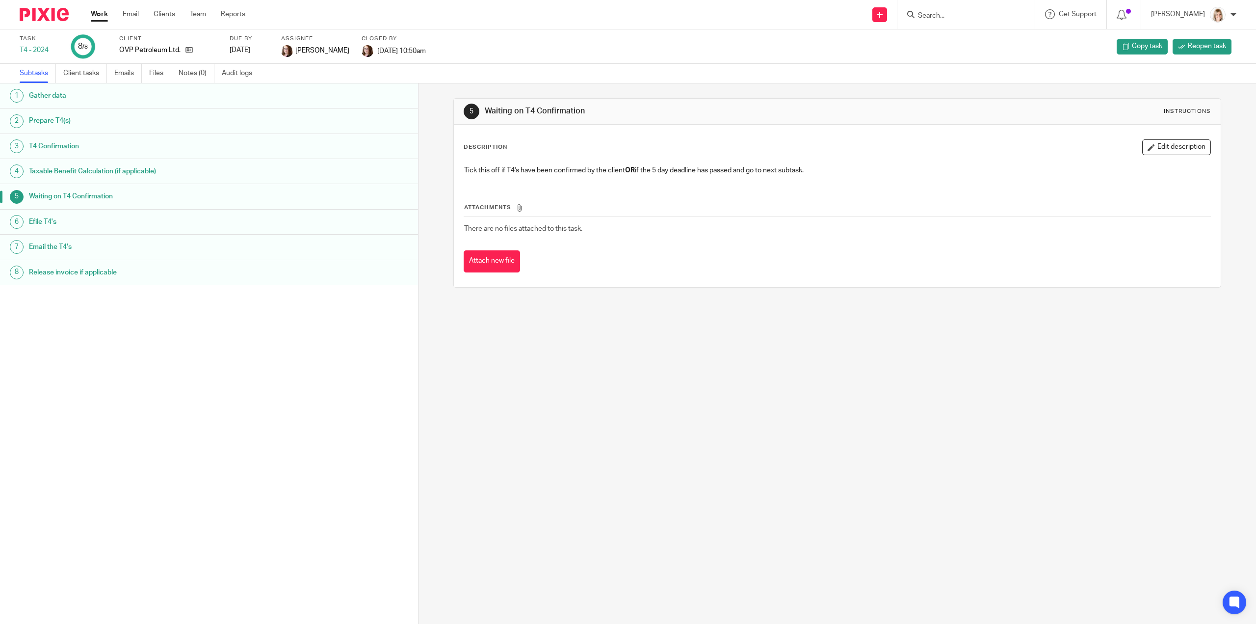
click at [215, 168] on h1 "Taxable Benefit Calculation (if applicable)" at bounding box center [155, 171] width 253 height 15
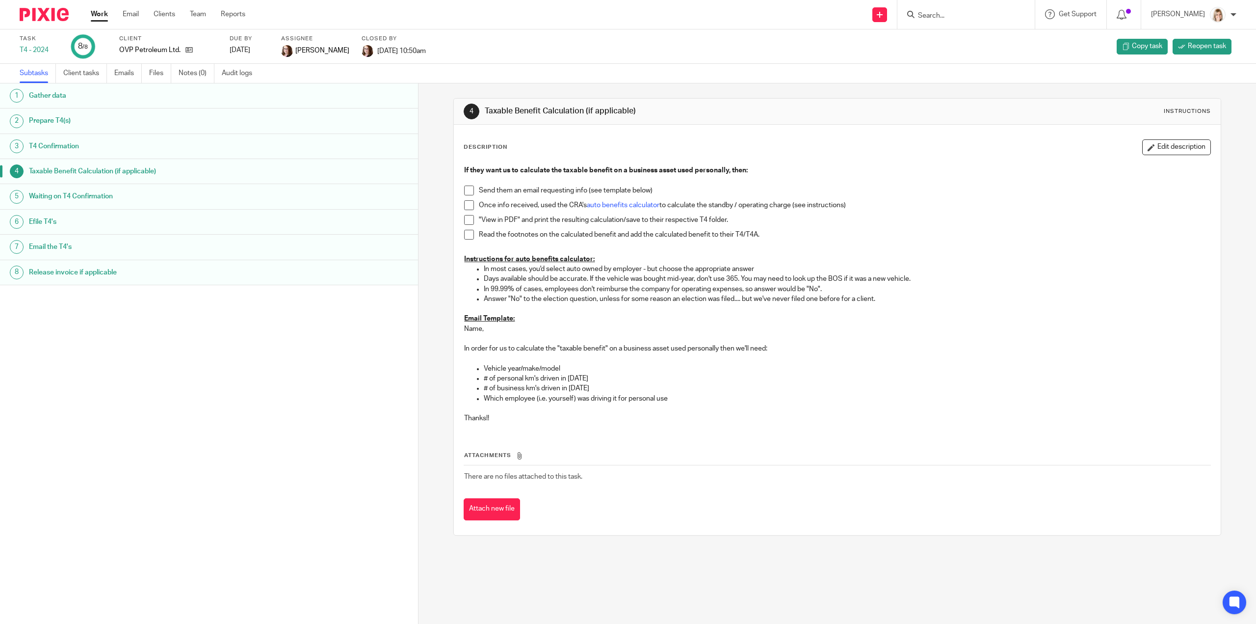
click at [215, 150] on h1 "T4 Confirmation" at bounding box center [155, 146] width 253 height 15
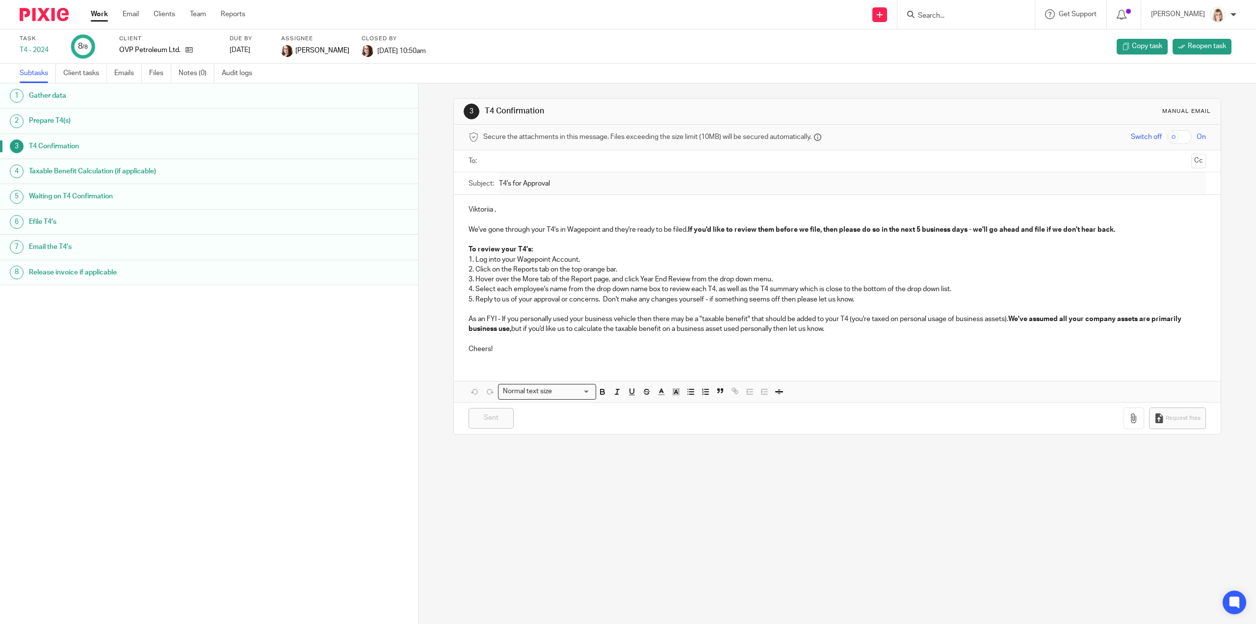
click at [198, 123] on h1 "Prepare T4(s)" at bounding box center [155, 120] width 253 height 15
click at [200, 125] on h1 "Prepare T4(s)" at bounding box center [155, 120] width 253 height 15
